Goal: Information Seeking & Learning: Compare options

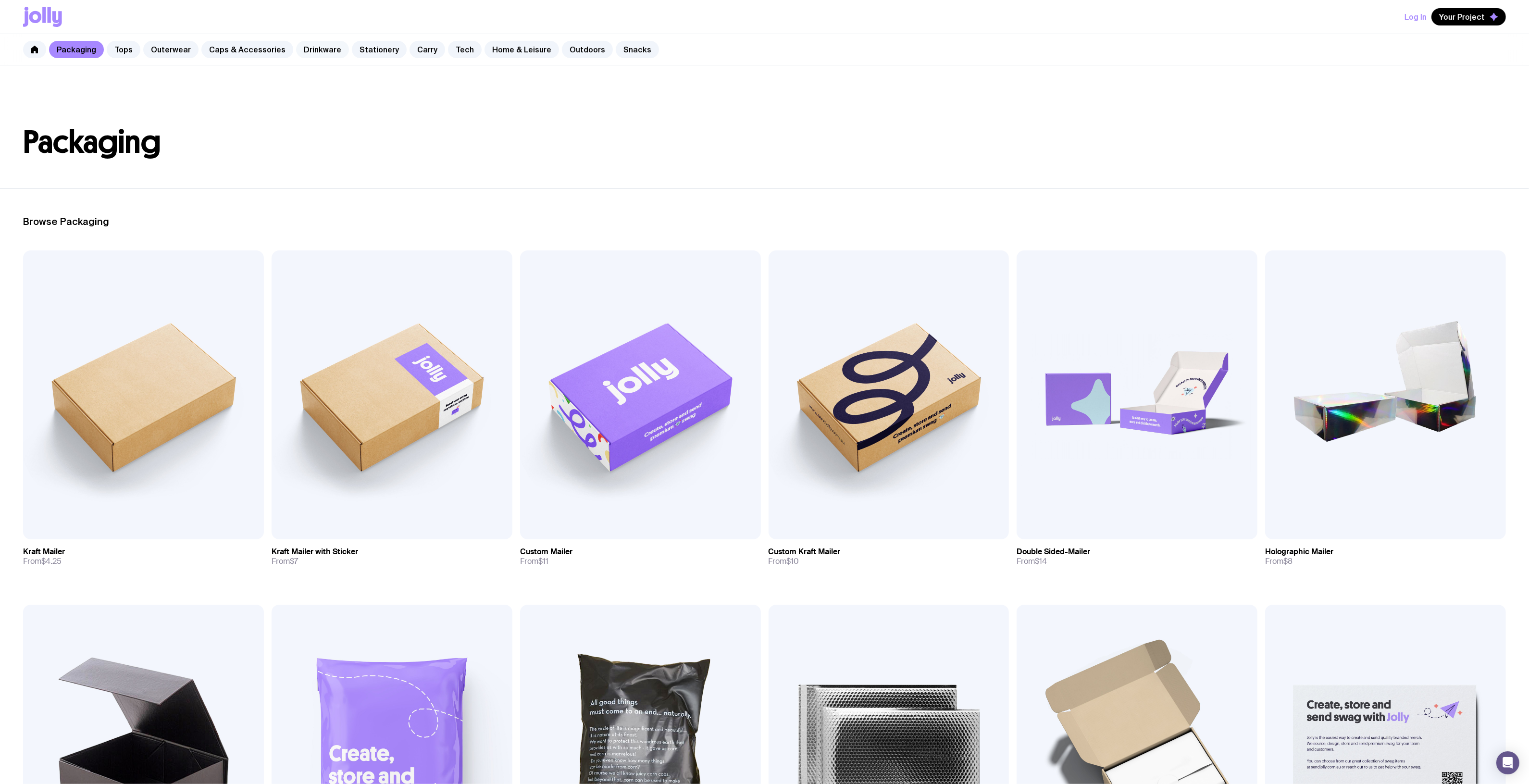
click at [307, 49] on link "Drinkware" at bounding box center [323, 49] width 53 height 17
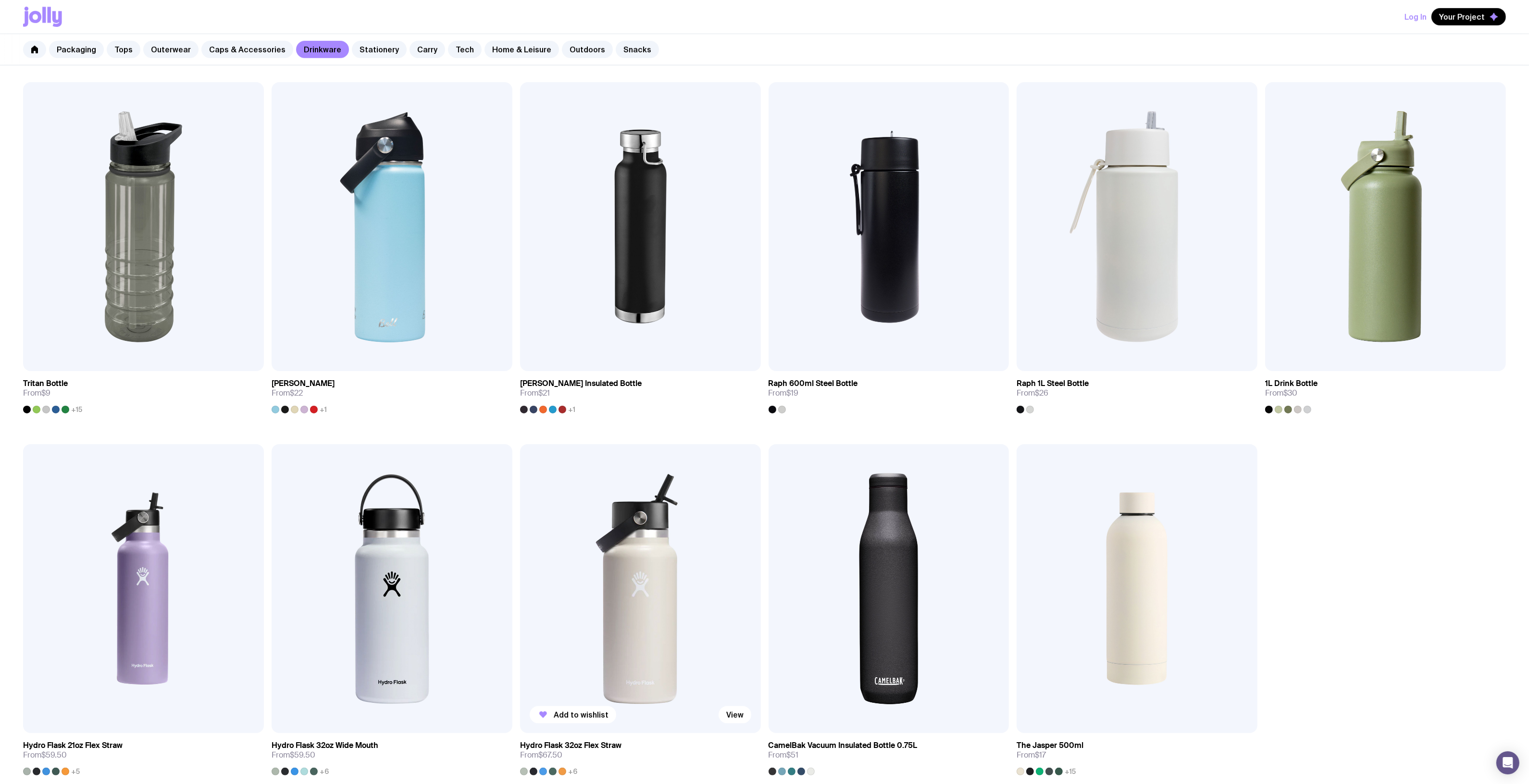
scroll to position [961, 0]
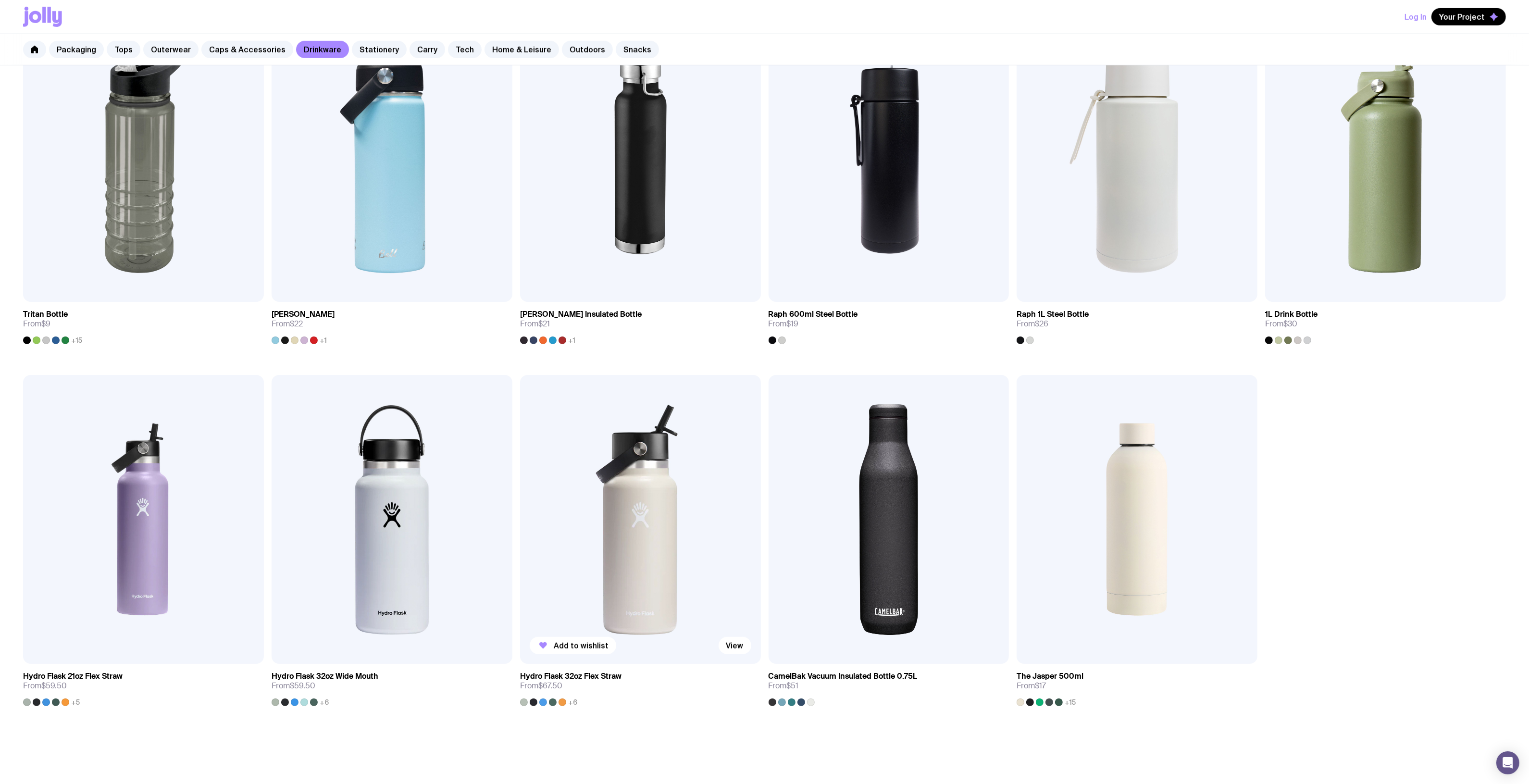
click at [631, 510] on img at bounding box center [641, 518] width 241 height 288
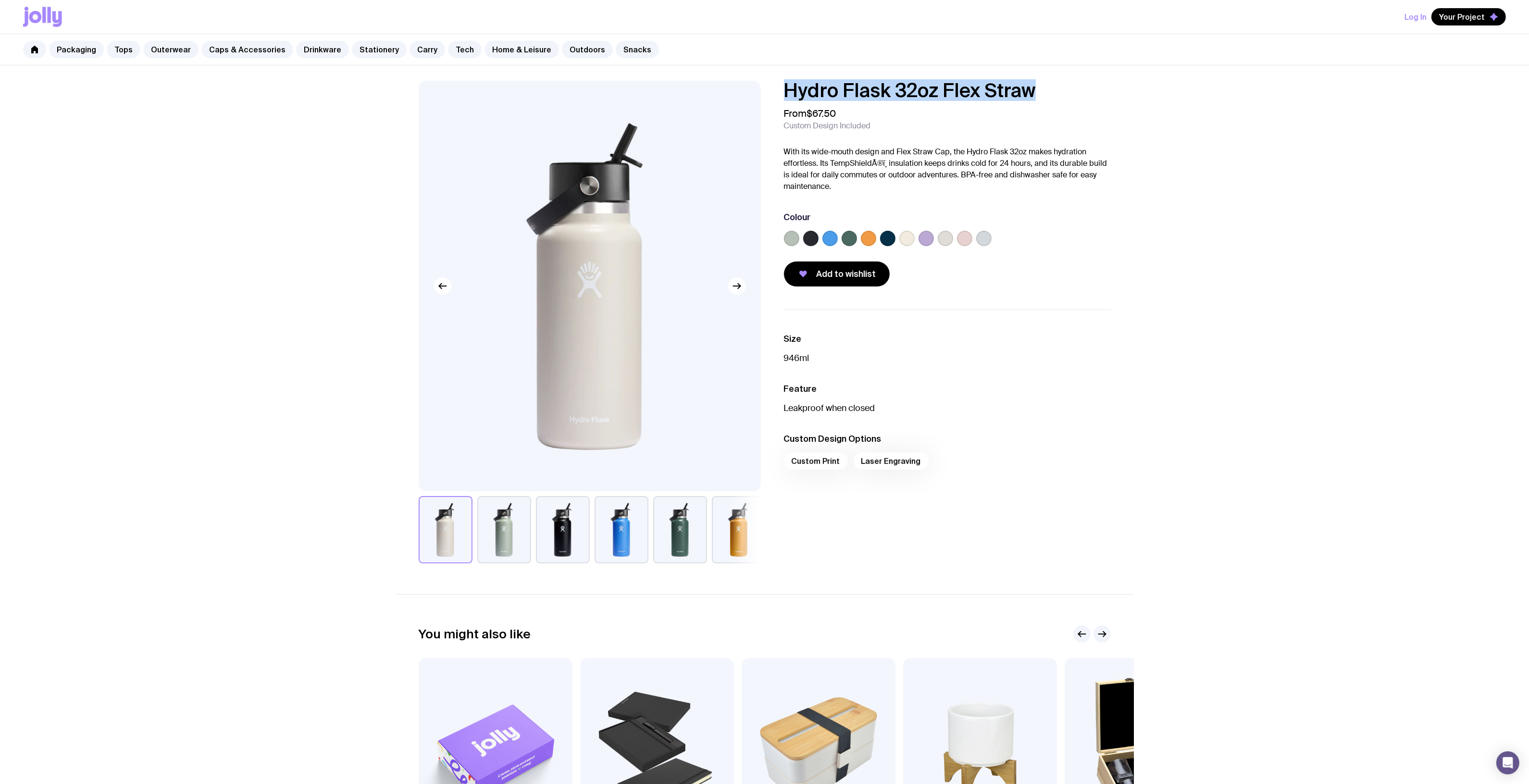
drag, startPoint x: 1042, startPoint y: 93, endPoint x: 772, endPoint y: 86, distance: 270.1
click at [772, 86] on div "Hydro Flask 32oz Flex Straw From $67.50 Custom Design Included With its wide-mo…" at bounding box center [940, 183] width 343 height 205
copy h1 "Hydro Flask 32oz Flex Straw"
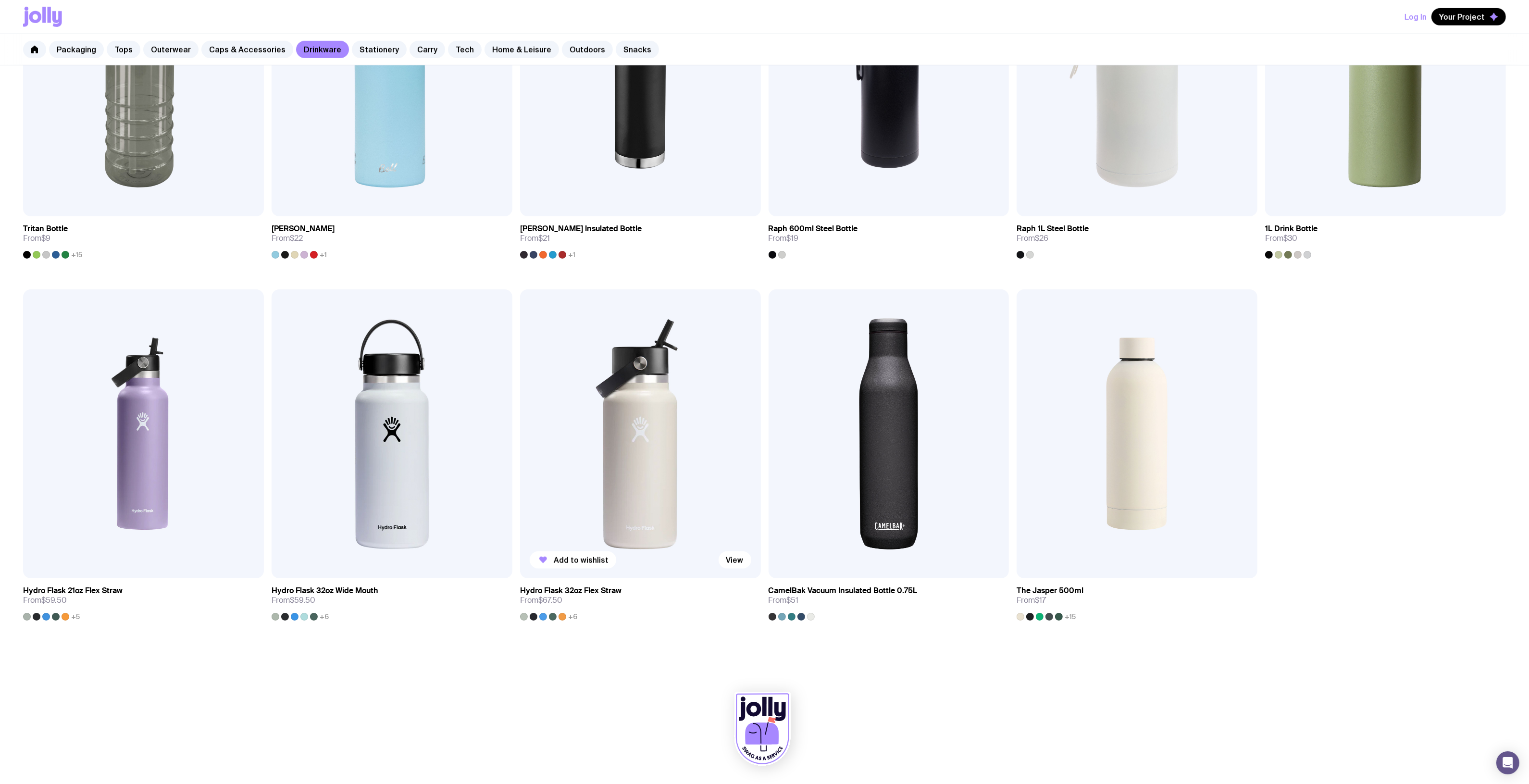
scroll to position [926, 0]
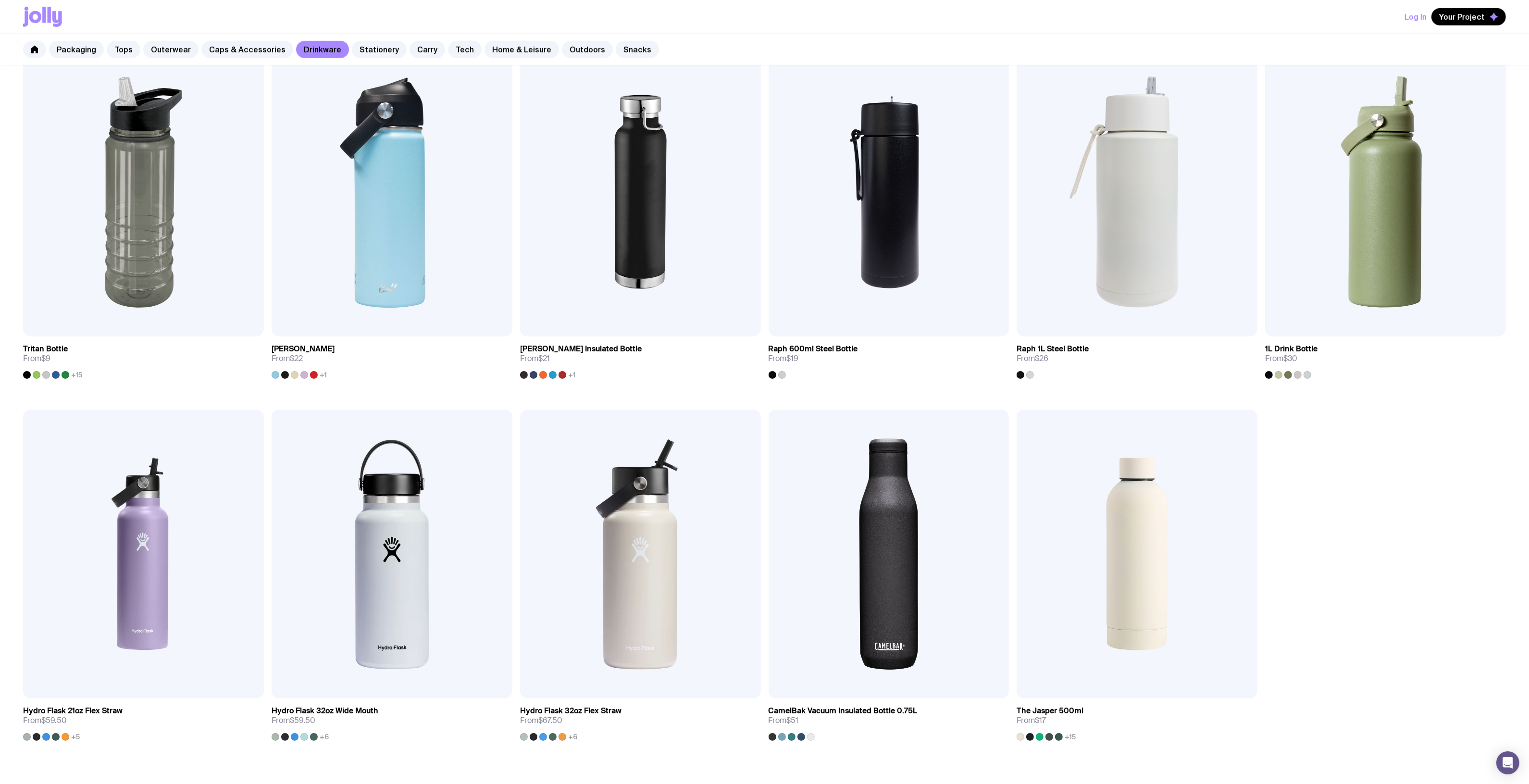
click at [1443, 484] on div "Add to wishlist View Stella Stackable Mug From $6.50 Add to wishlist View Rusti…" at bounding box center [764, 47] width 1529 height 1447
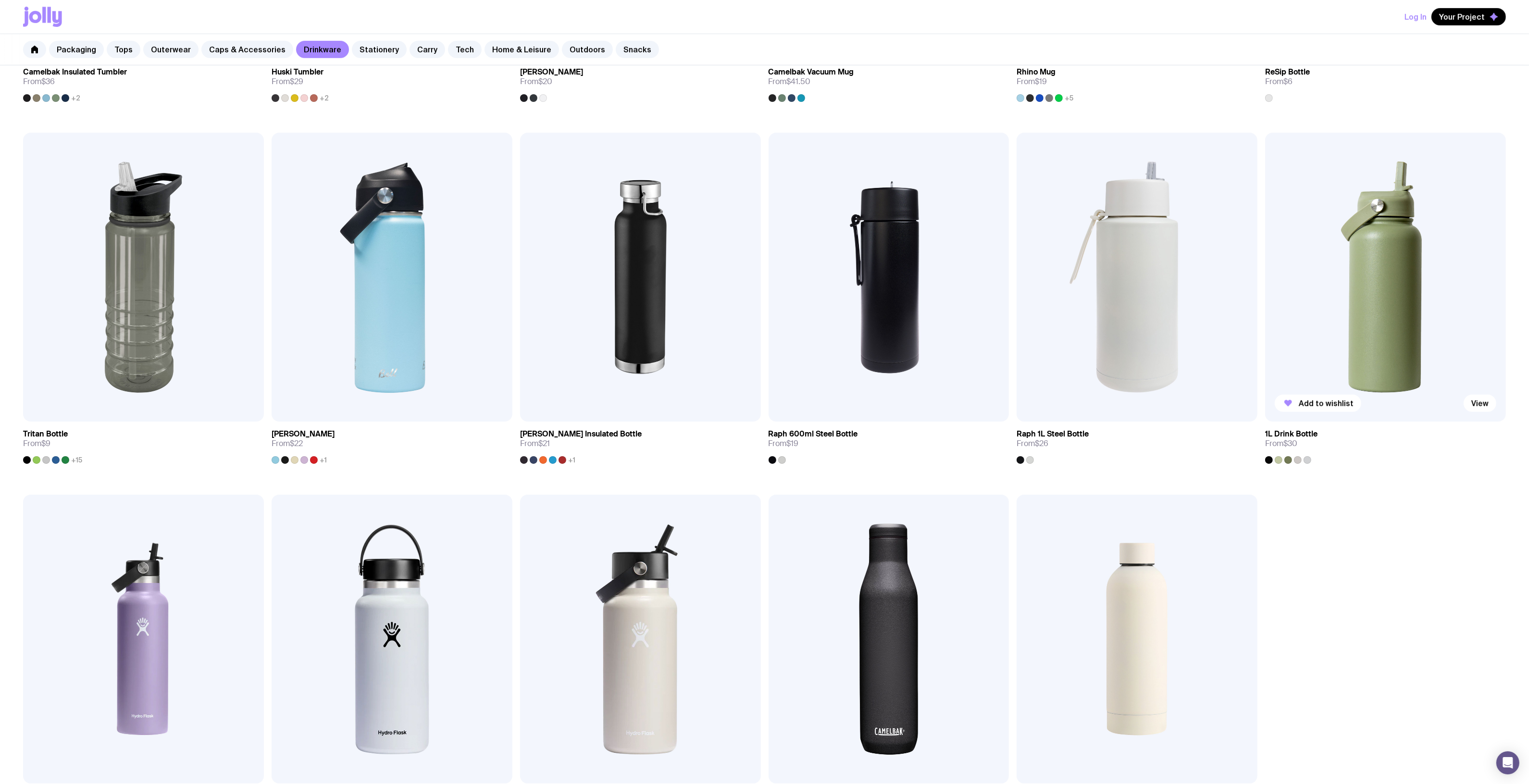
scroll to position [806, 0]
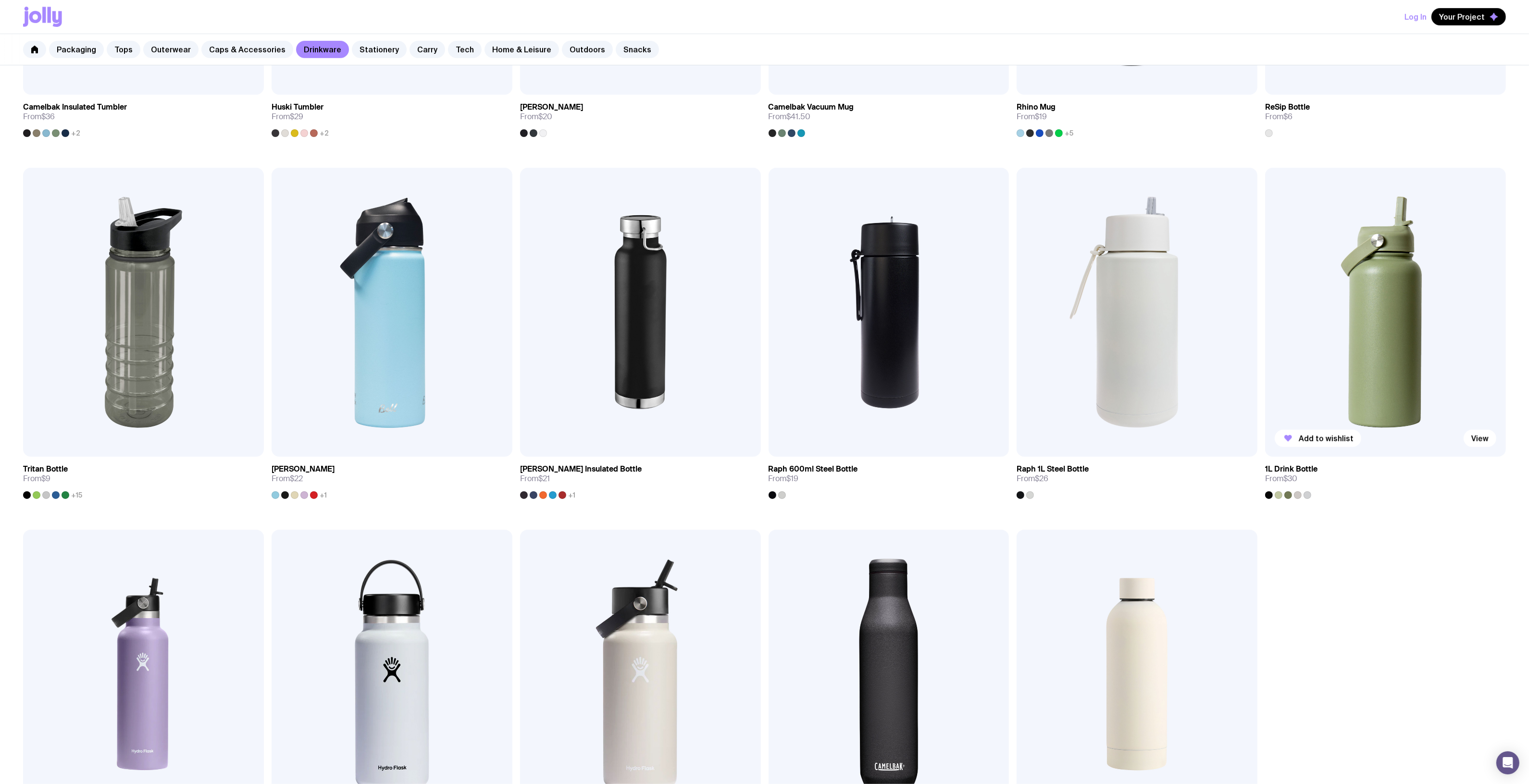
click at [1402, 294] on img at bounding box center [1385, 311] width 241 height 288
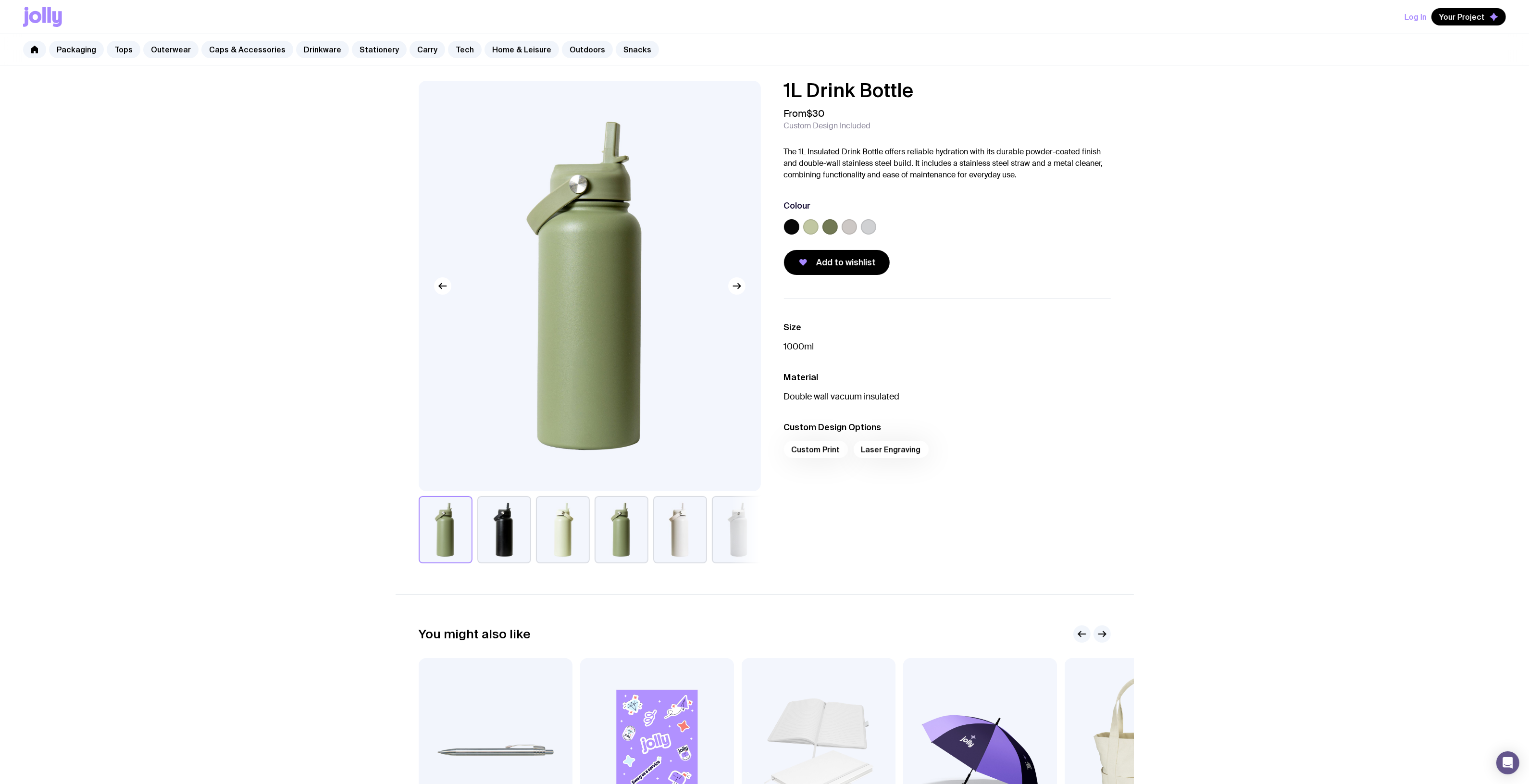
click at [933, 88] on h1 "1L Drink Bottle" at bounding box center [947, 90] width 326 height 19
drag, startPoint x: 933, startPoint y: 87, endPoint x: 800, endPoint y: 88, distance: 133.0
click at [764, 89] on div "1L Drink Bottle From $30 Custom Design Included The 1L Insulated Drink Bottle o…" at bounding box center [764, 322] width 738 height 482
copy h1 "1L Drink Bottle"
